Goal: Information Seeking & Learning: Check status

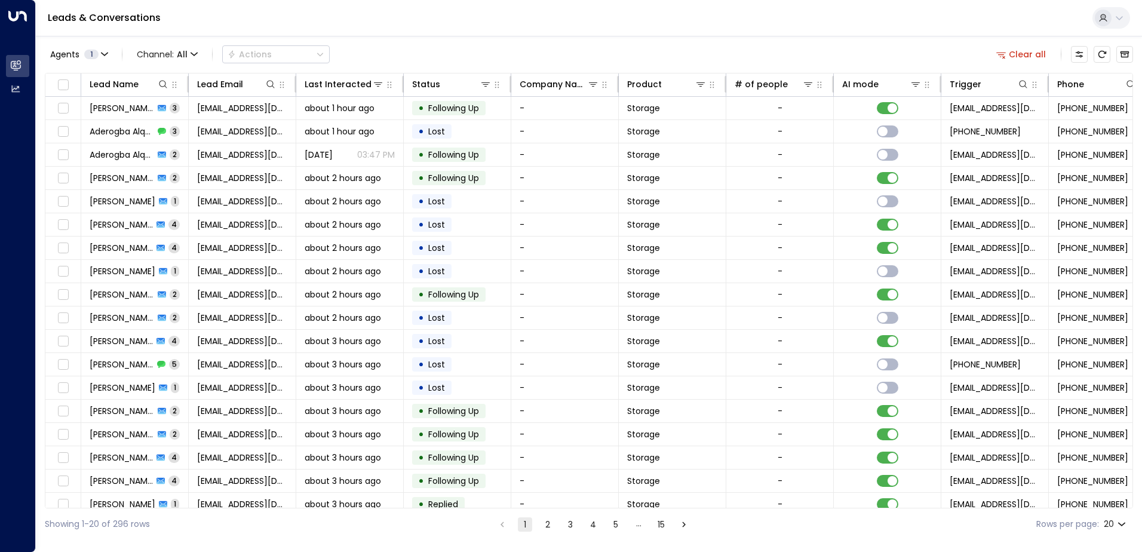
drag, startPoint x: 276, startPoint y: 509, endPoint x: 338, endPoint y: 511, distance: 62.2
click at [338, 511] on div "Showing 1-20 of 296 rows 1 2 3 4 5 … 15 Rows per page: 20 **" at bounding box center [589, 524] width 1088 height 32
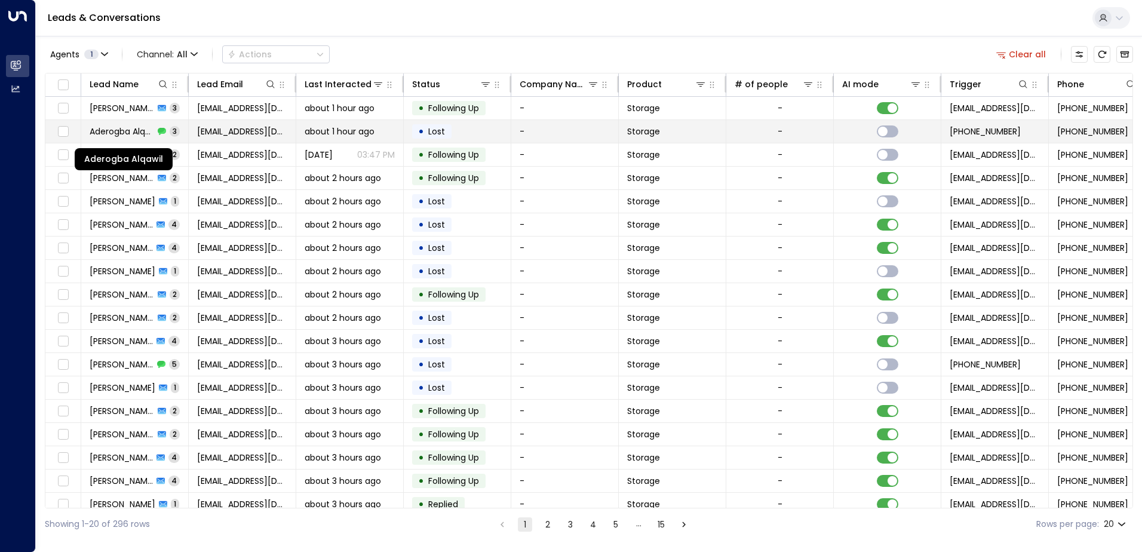
click at [119, 127] on span "Aderogba Alqawil" at bounding box center [122, 131] width 65 height 12
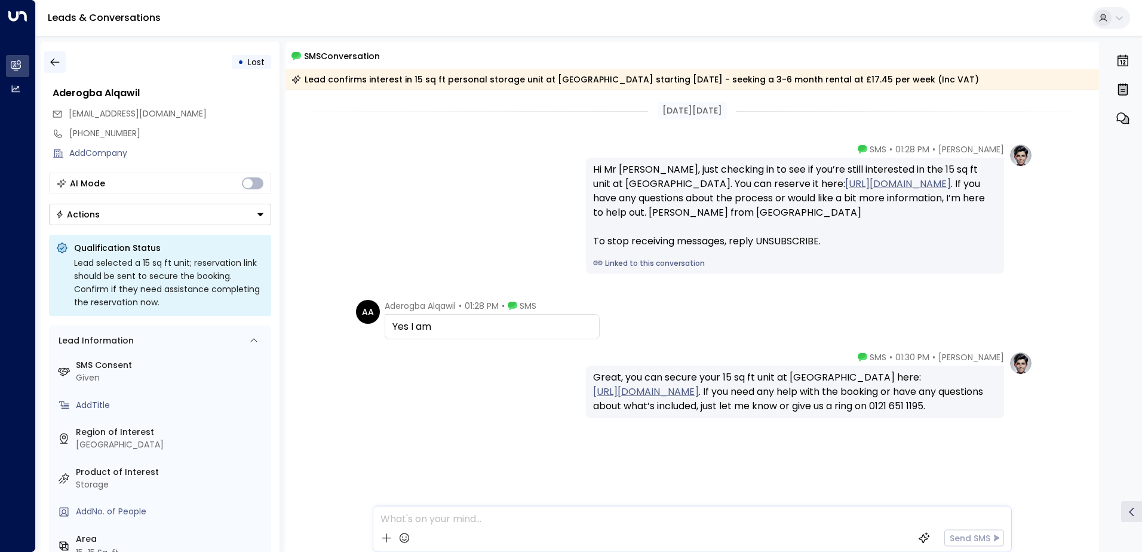
click at [57, 62] on icon "button" at bounding box center [55, 62] width 12 height 12
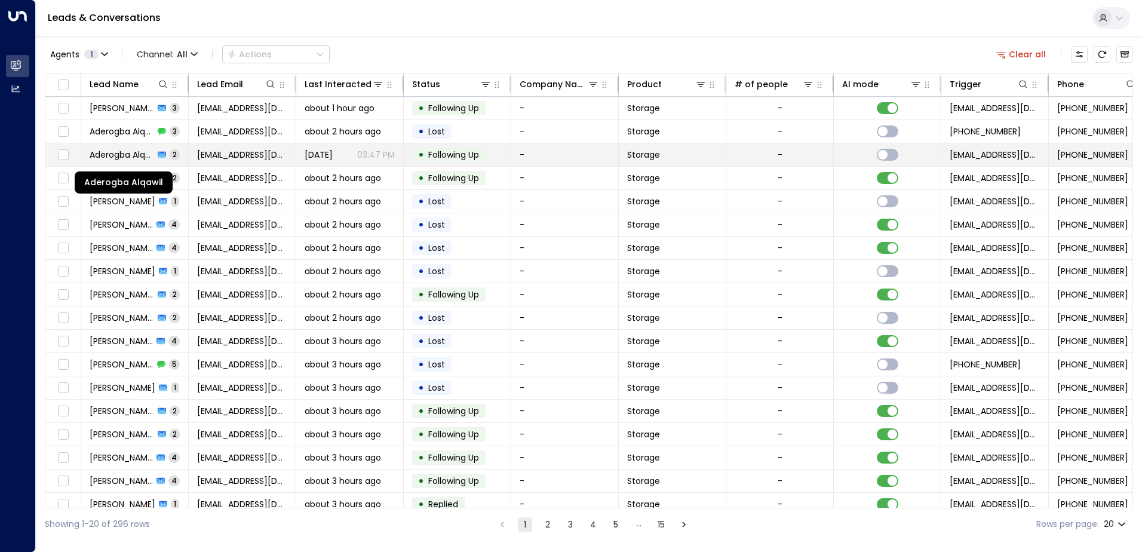
click at [107, 157] on span "Aderogba Alqawil" at bounding box center [122, 155] width 65 height 12
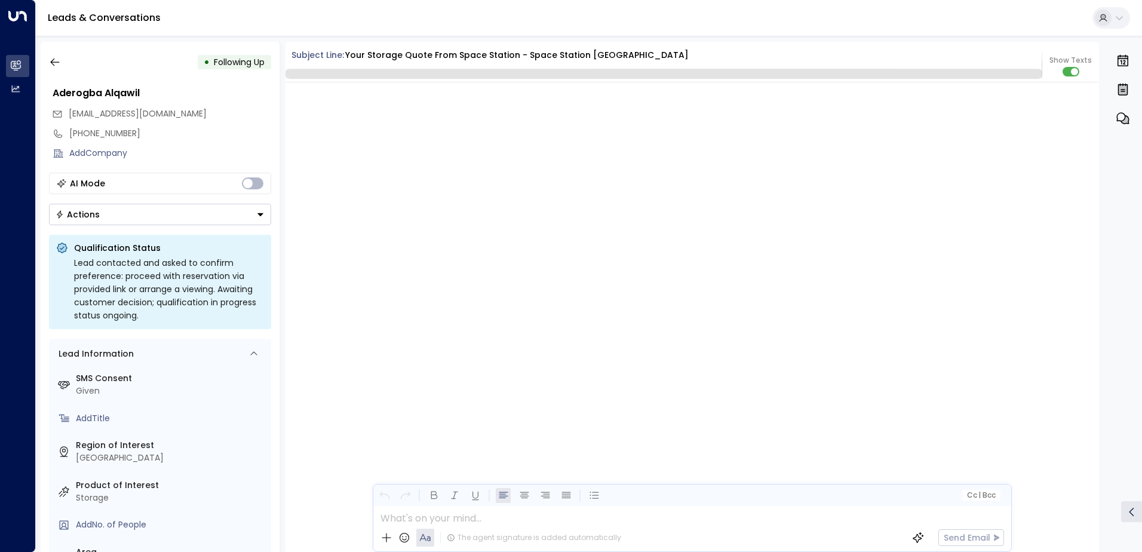
scroll to position [1183, 0]
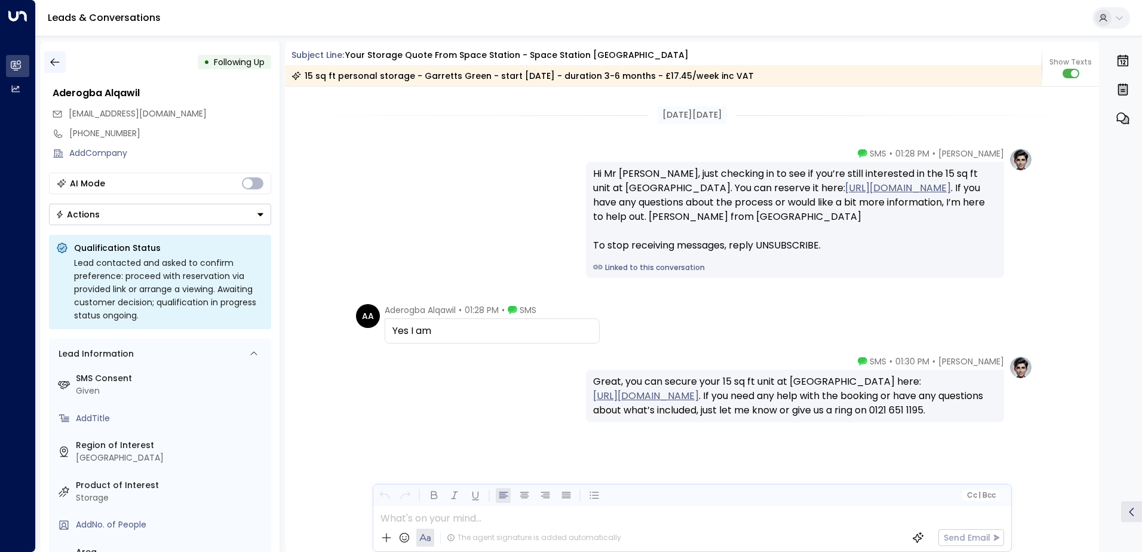
click at [59, 65] on icon "button" at bounding box center [55, 62] width 12 height 12
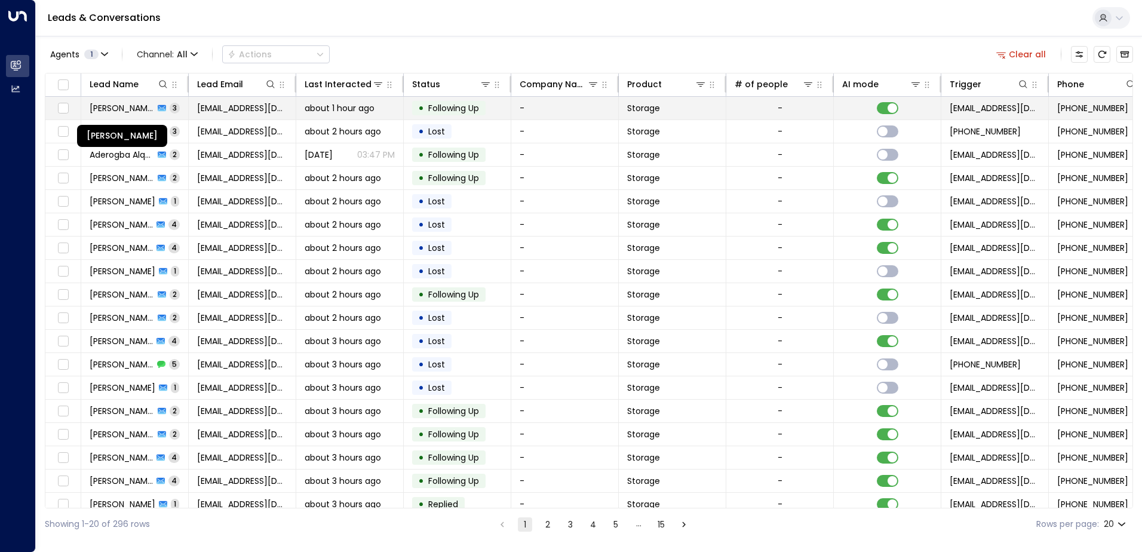
click at [128, 103] on span "[PERSON_NAME]" at bounding box center [122, 108] width 65 height 12
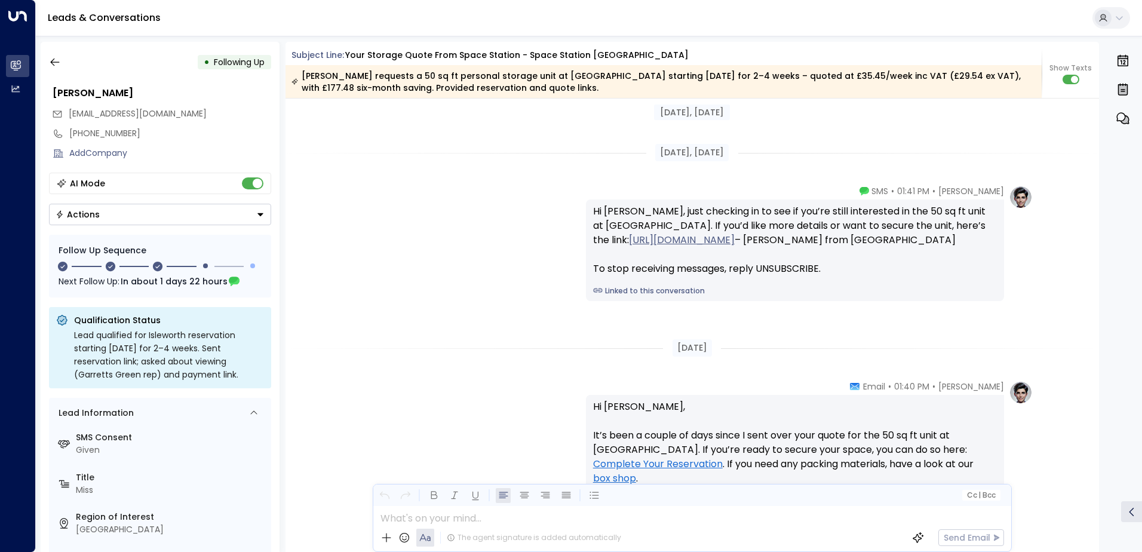
scroll to position [1281, 0]
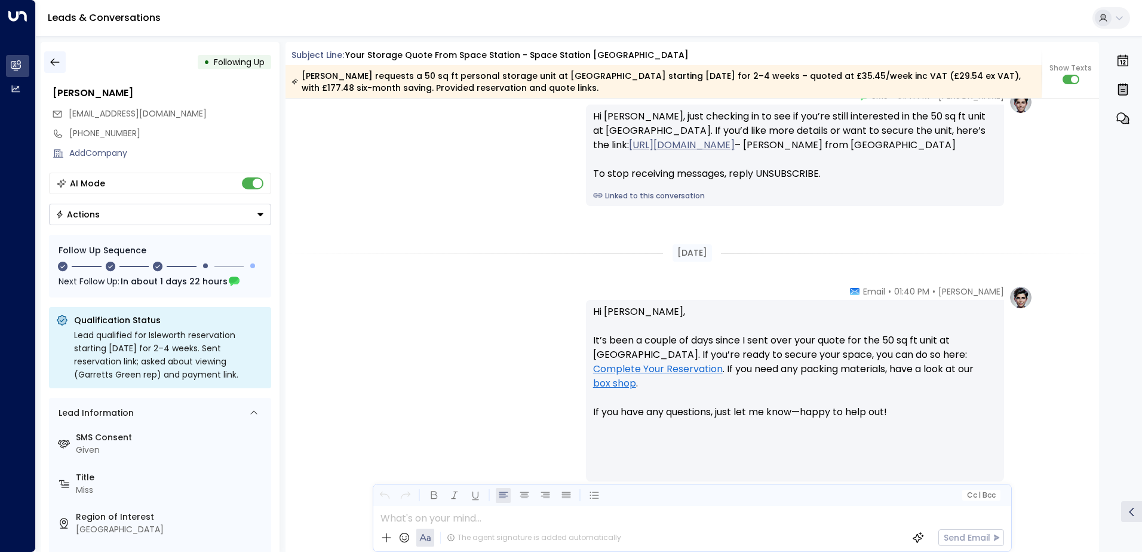
click at [57, 63] on icon "button" at bounding box center [55, 62] width 12 height 12
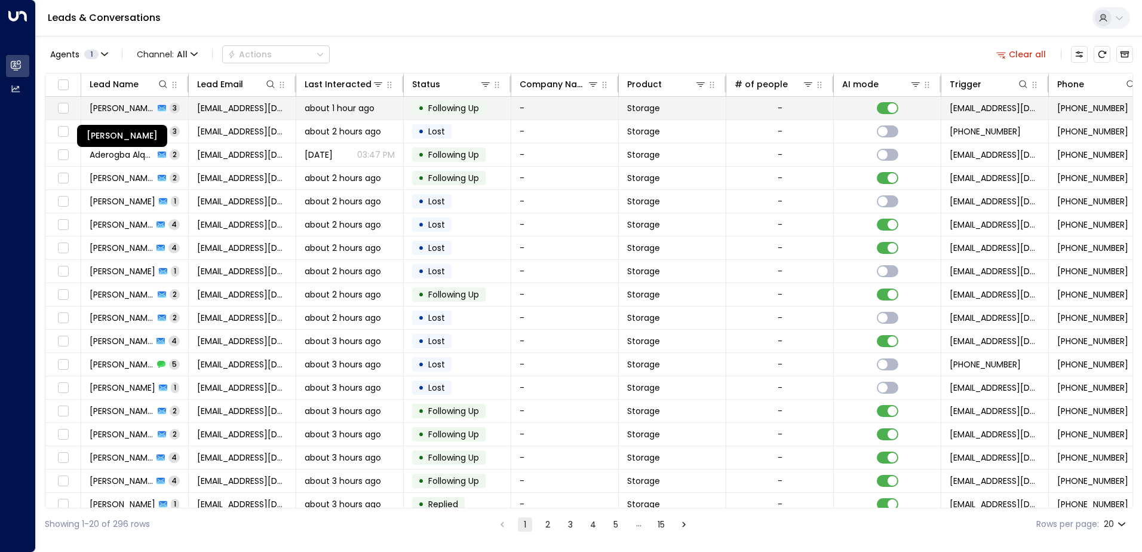
click at [90, 108] on span "[PERSON_NAME]" at bounding box center [122, 108] width 65 height 12
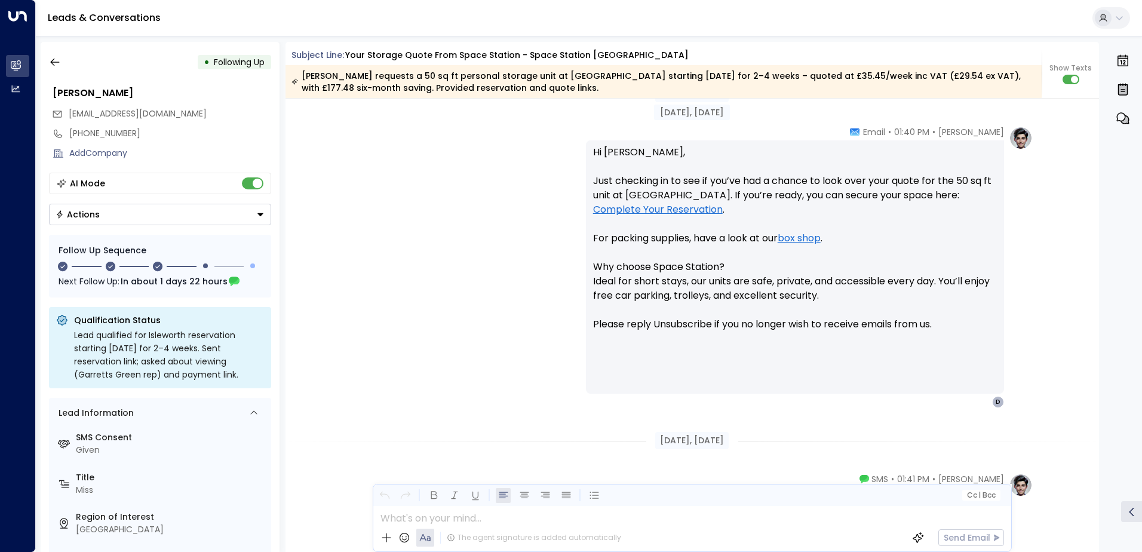
scroll to position [687, 0]
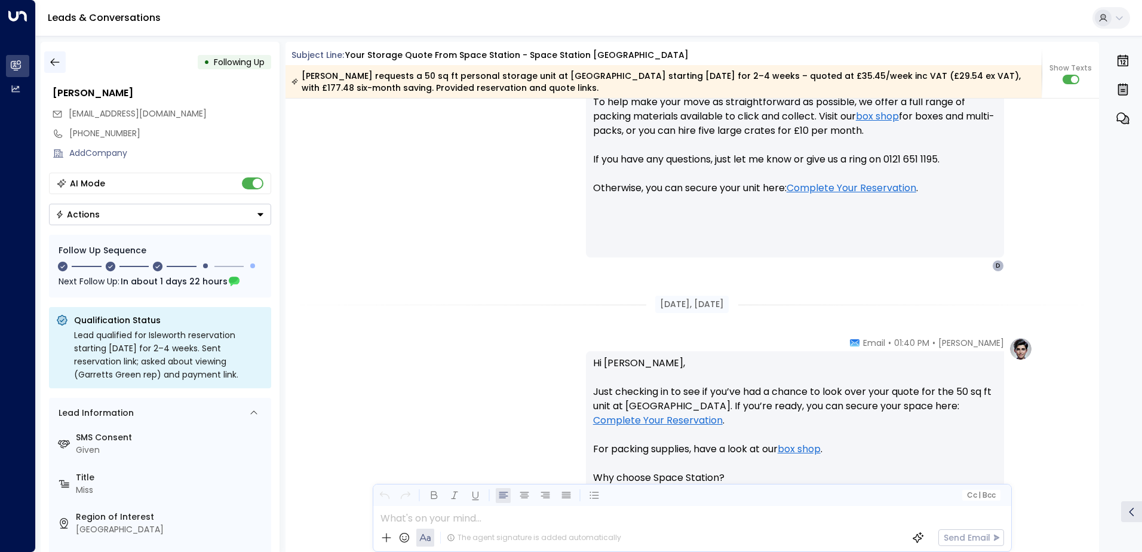
click at [59, 61] on icon "button" at bounding box center [55, 62] width 12 height 12
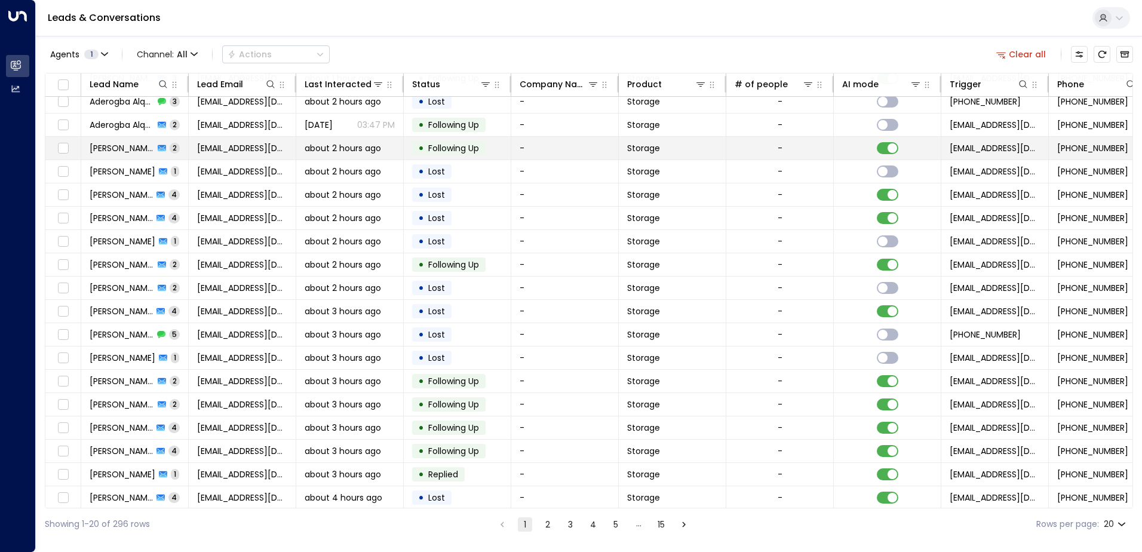
scroll to position [59, 0]
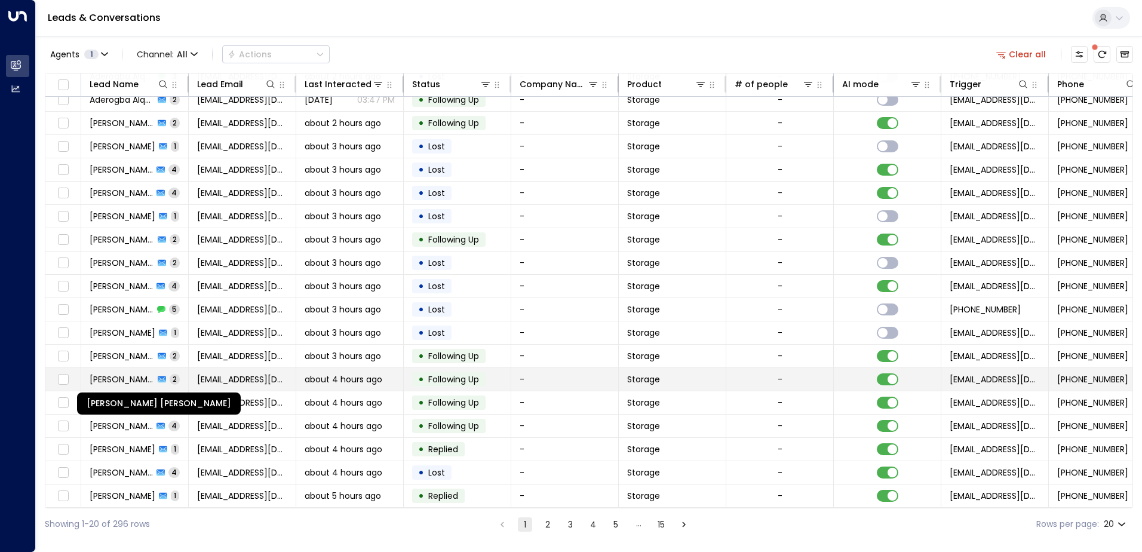
click at [128, 376] on span "[PERSON_NAME] [PERSON_NAME]" at bounding box center [122, 379] width 65 height 12
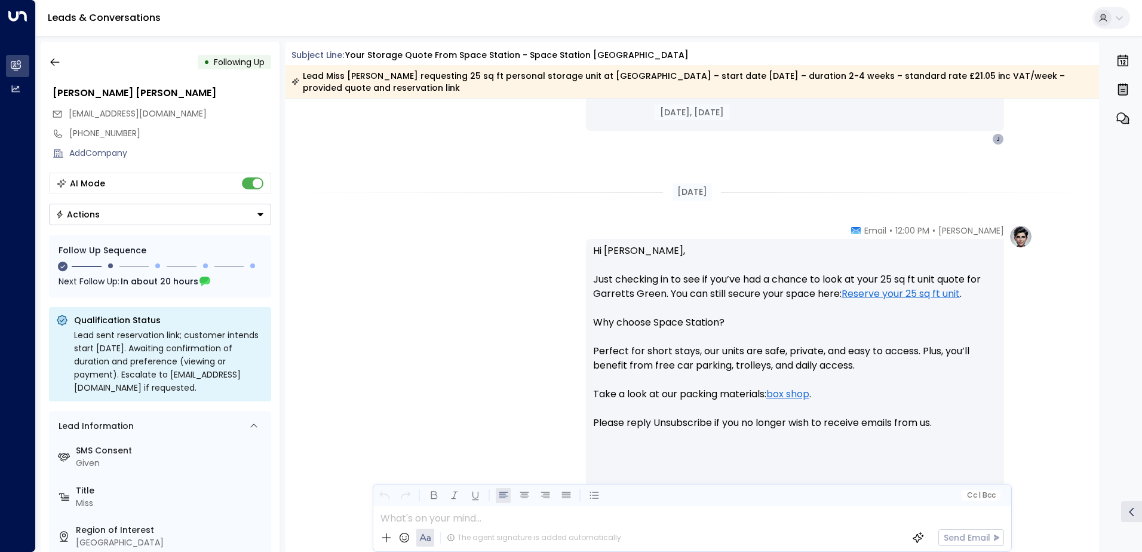
scroll to position [931, 0]
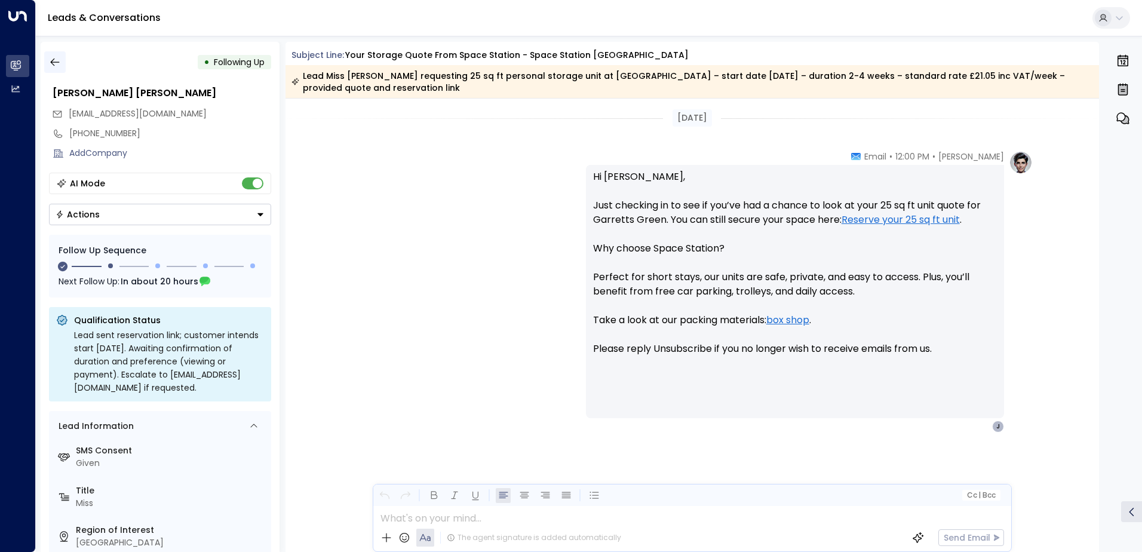
click at [56, 61] on icon "button" at bounding box center [55, 62] width 12 height 12
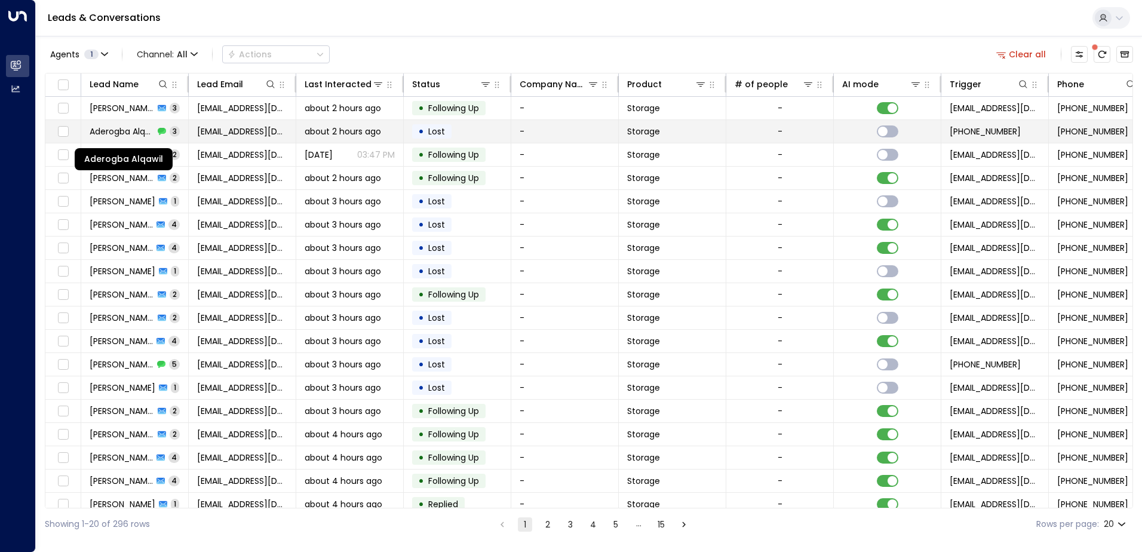
click at [122, 130] on span "Aderogba Alqawil" at bounding box center [122, 131] width 65 height 12
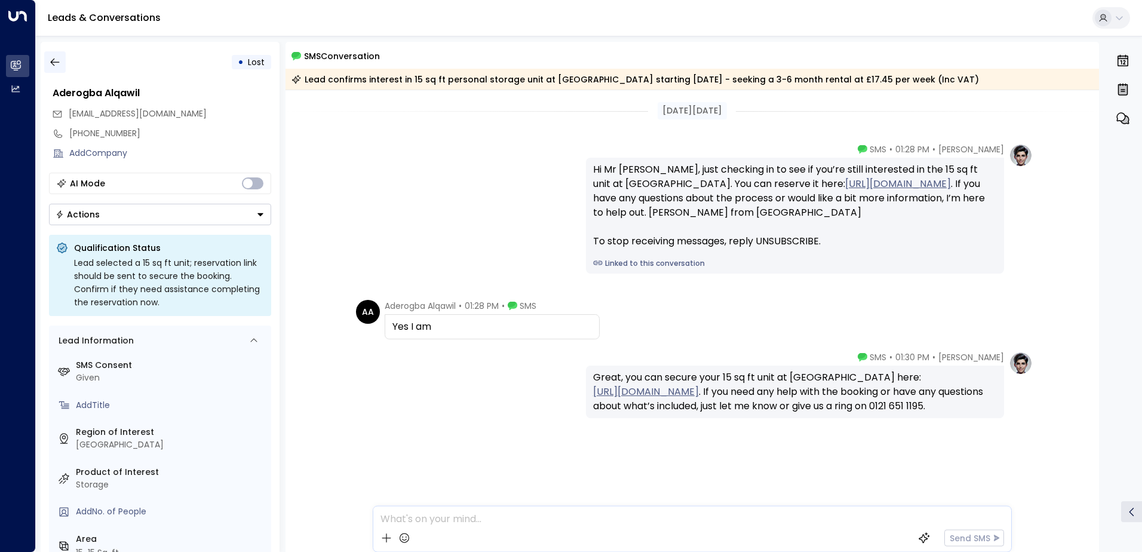
click at [52, 63] on icon "button" at bounding box center [55, 62] width 12 height 12
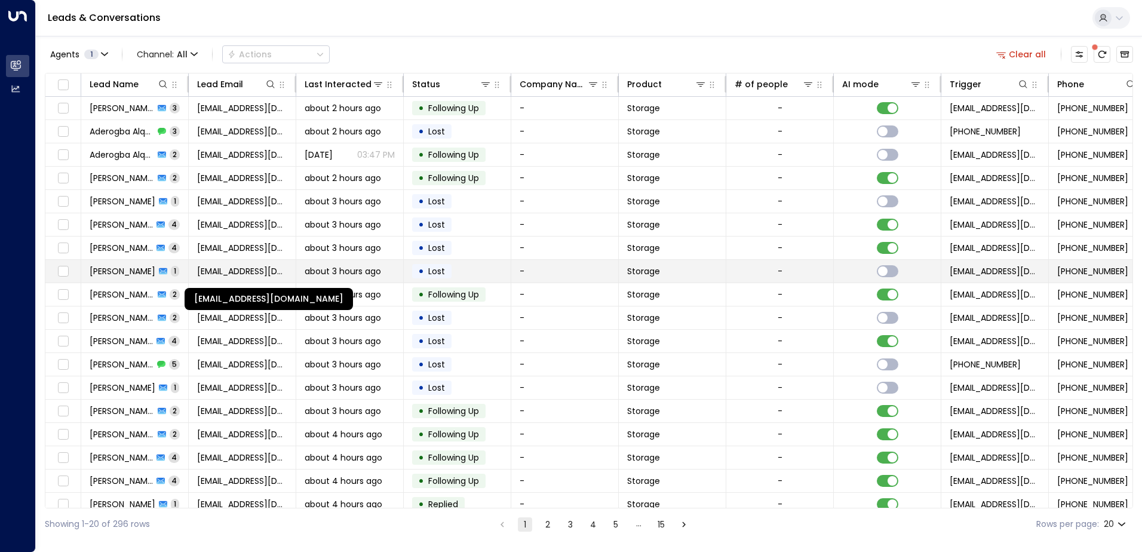
click at [268, 265] on span "[EMAIL_ADDRESS][DOMAIN_NAME]" at bounding box center [242, 271] width 90 height 12
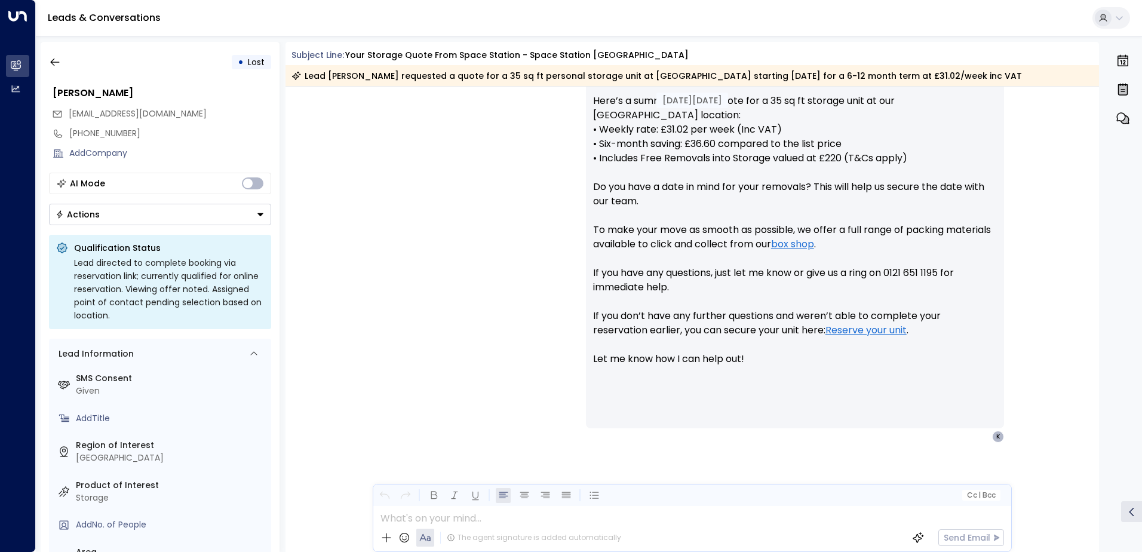
scroll to position [486, 0]
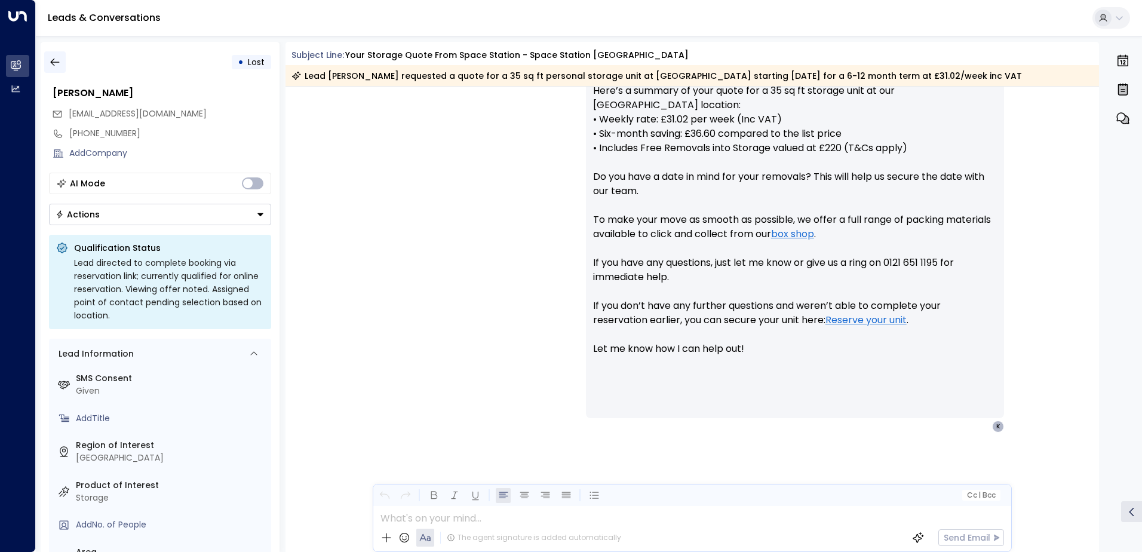
click at [56, 62] on icon "button" at bounding box center [54, 63] width 9 height 8
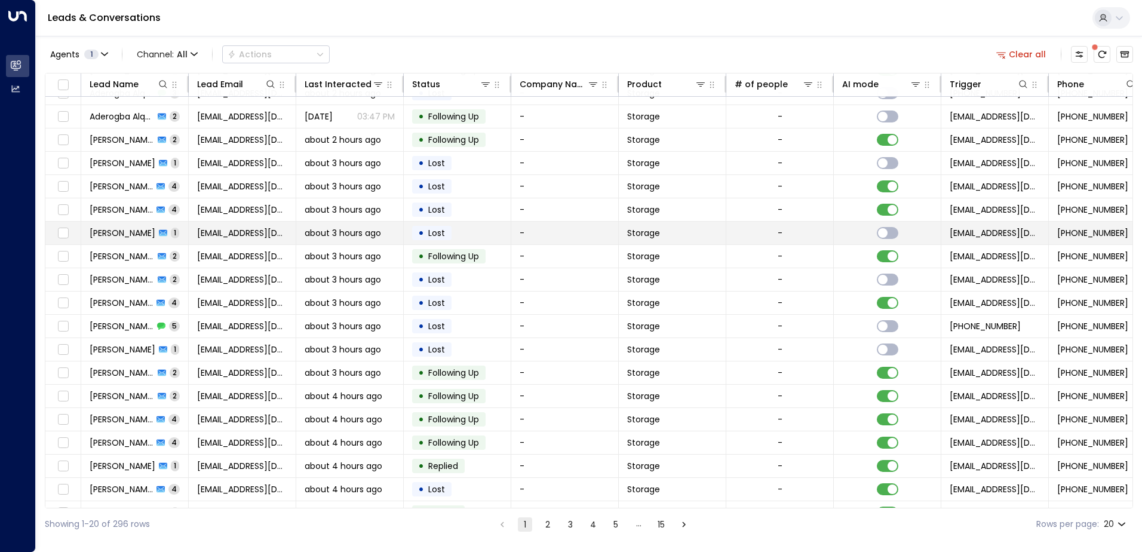
scroll to position [59, 0]
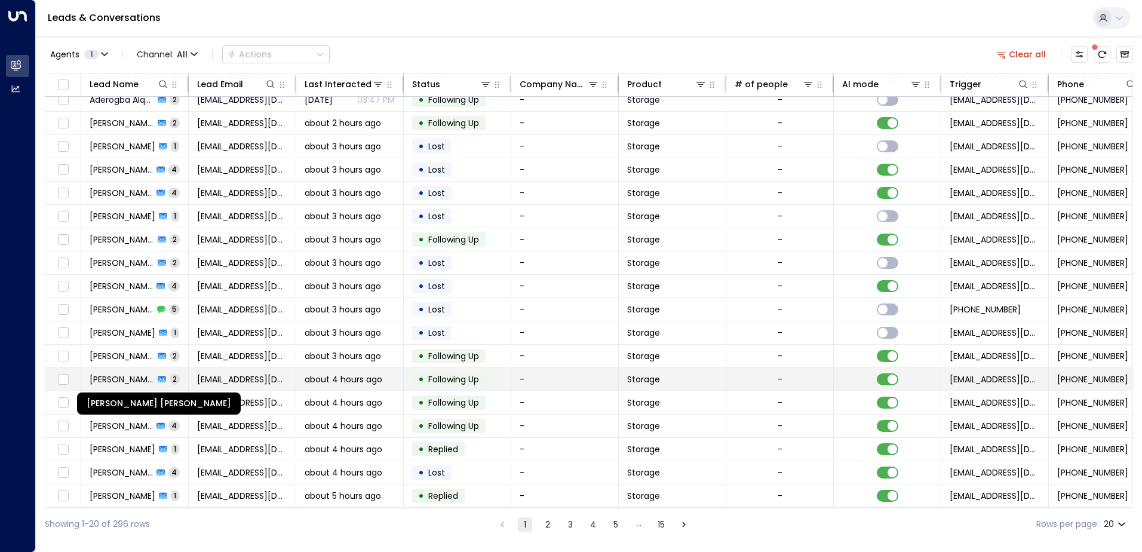
click at [110, 374] on span "[PERSON_NAME] [PERSON_NAME]" at bounding box center [122, 379] width 65 height 12
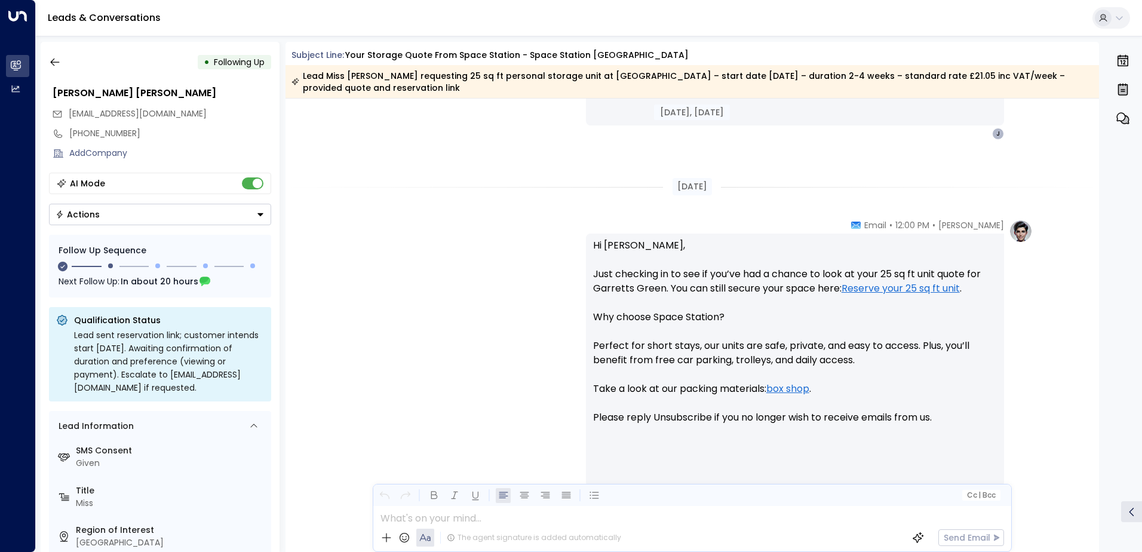
scroll to position [931, 0]
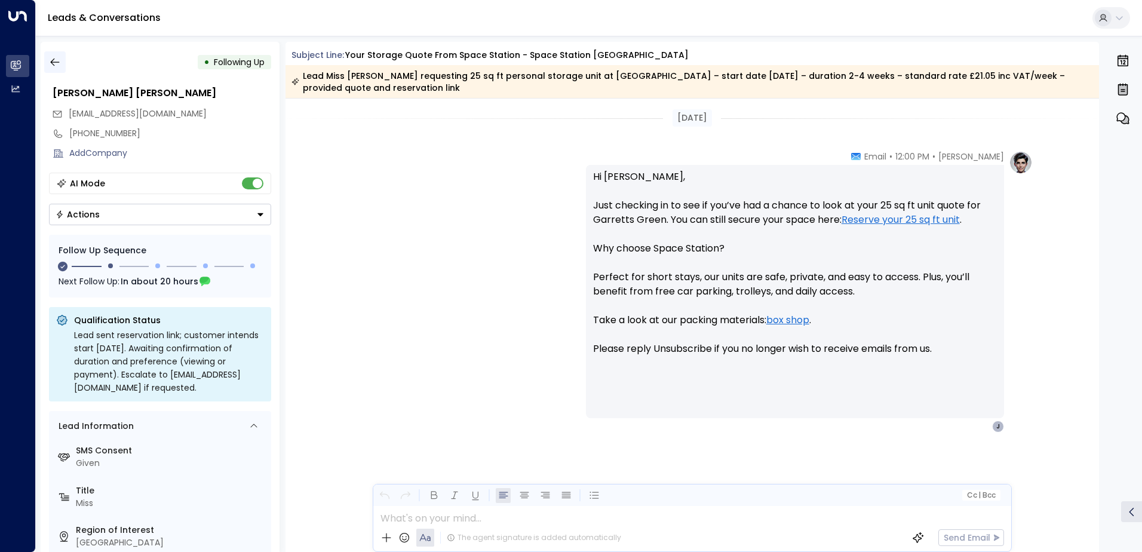
click at [52, 63] on icon "button" at bounding box center [54, 63] width 9 height 8
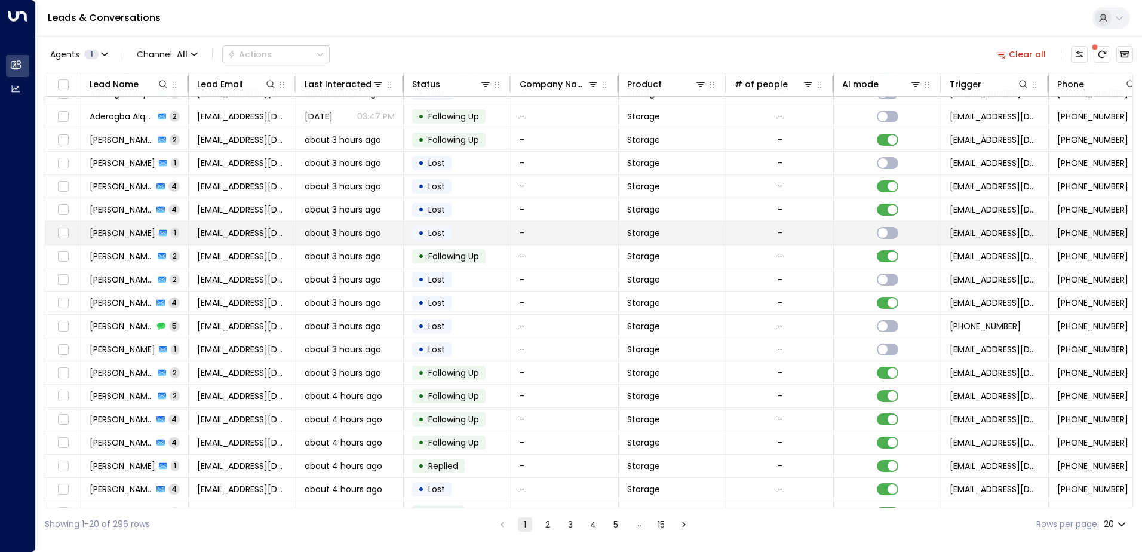
scroll to position [59, 0]
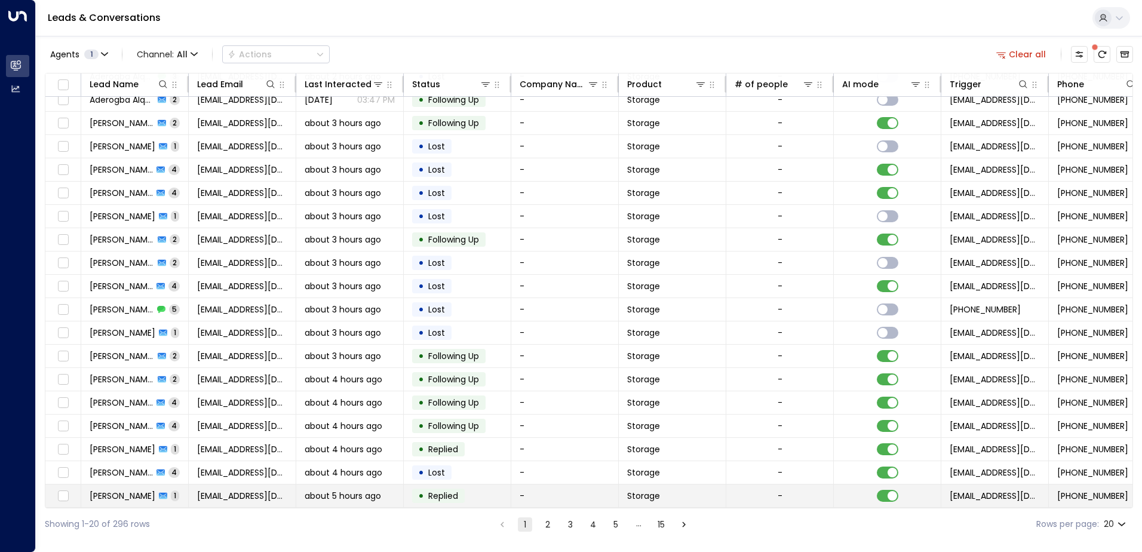
click at [130, 492] on span "[PERSON_NAME]" at bounding box center [123, 496] width 66 height 12
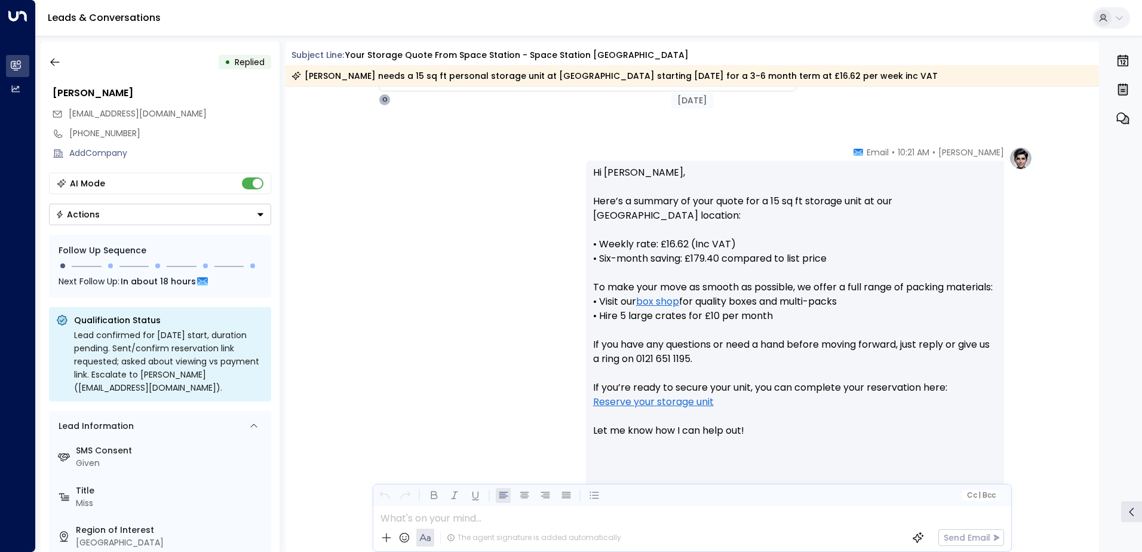
scroll to position [471, 0]
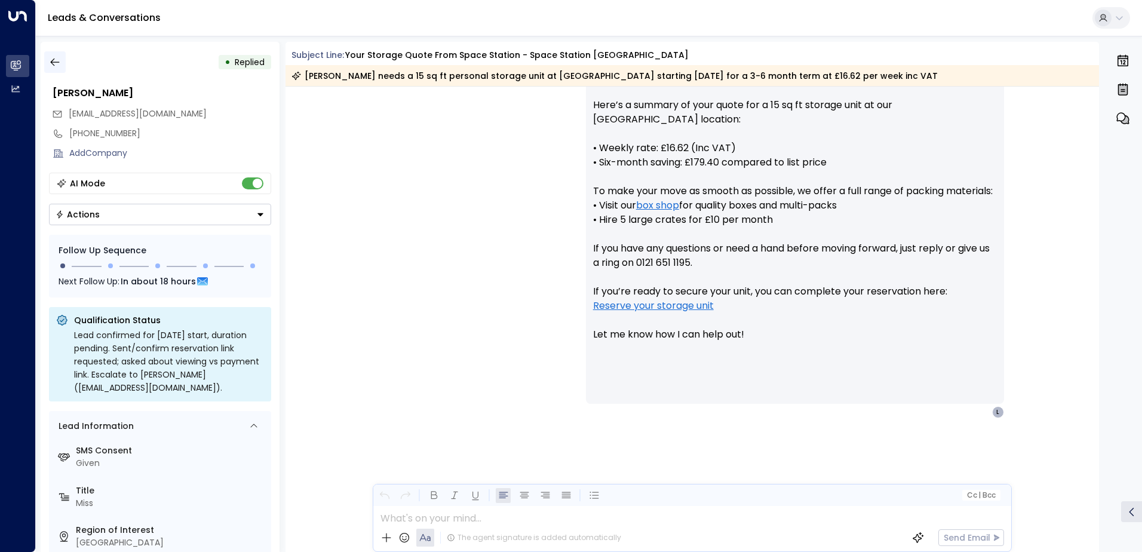
click at [53, 63] on icon "button" at bounding box center [55, 62] width 12 height 12
